Goal: Task Accomplishment & Management: Use online tool/utility

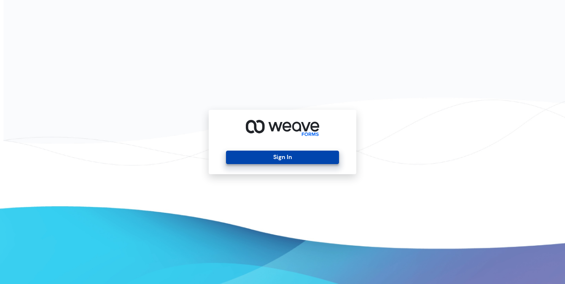
click at [274, 154] on button "Sign In" at bounding box center [282, 157] width 112 height 13
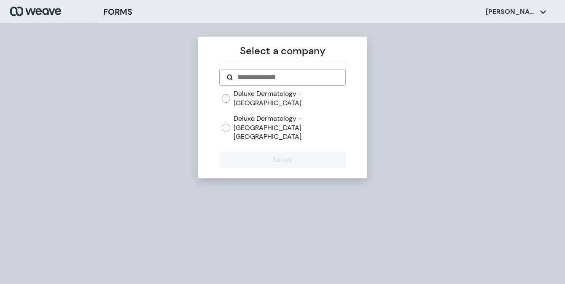
click at [288, 94] on label "Deluxe Dermatology - [GEOGRAPHIC_DATA]" at bounding box center [289, 98] width 112 height 18
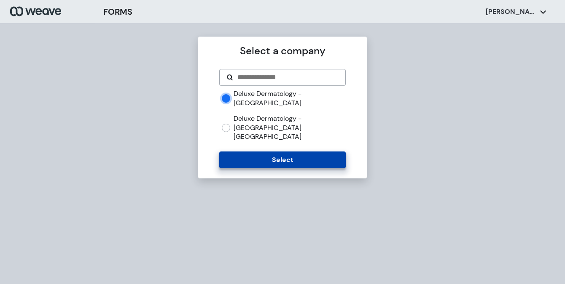
click at [286, 152] on button "Select" at bounding box center [282, 160] width 126 height 17
